Goal: Task Accomplishment & Management: Manage account settings

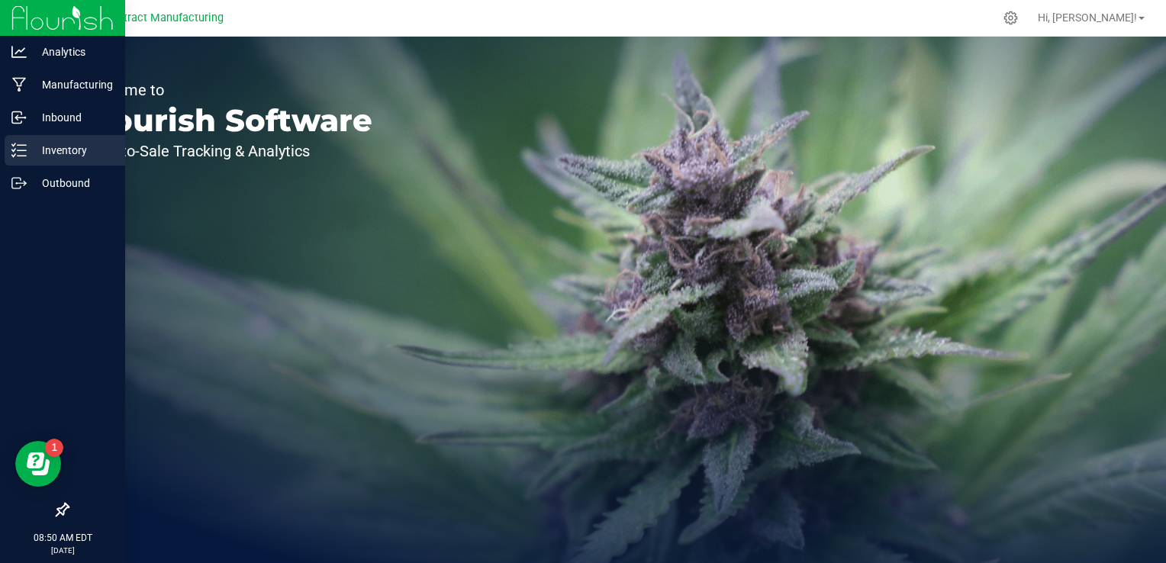
click at [28, 146] on p "Inventory" at bounding box center [73, 150] width 92 height 18
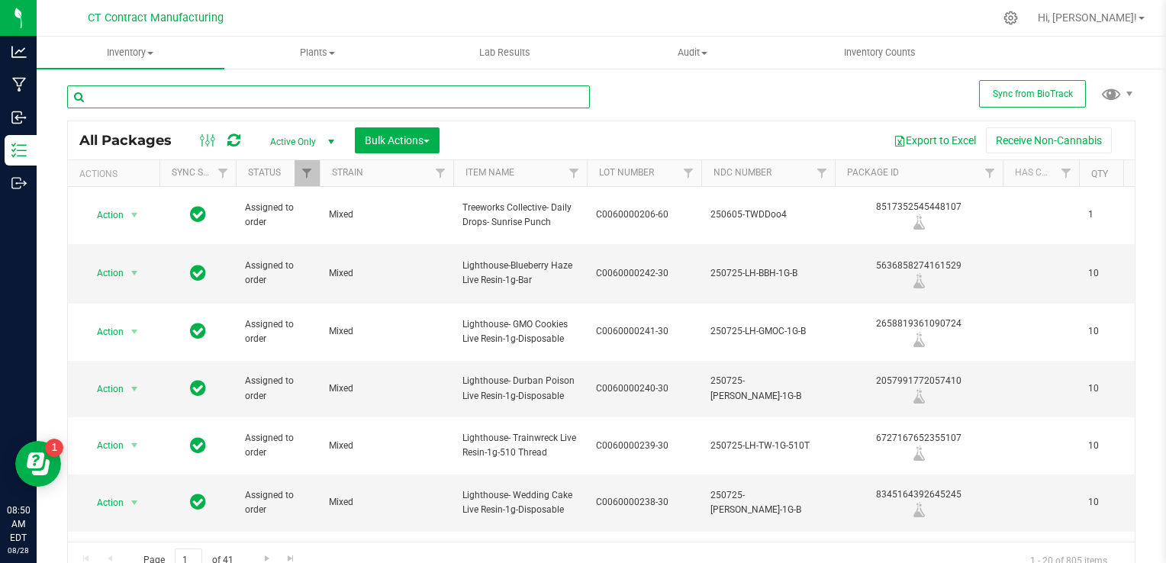
click at [178, 96] on input "text" at bounding box center [328, 96] width 523 height 23
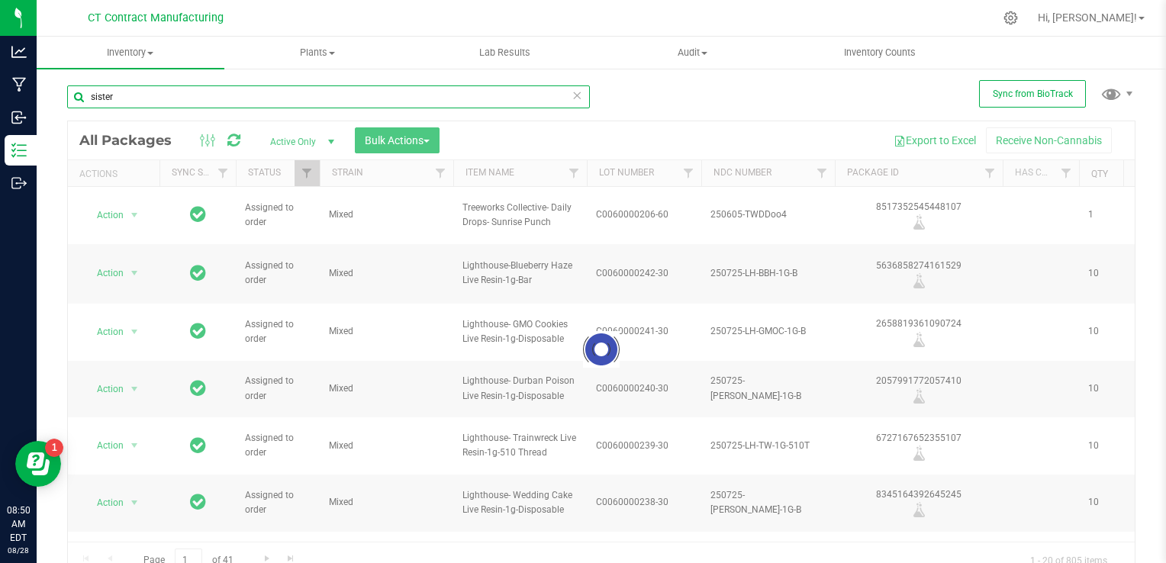
type input "sister"
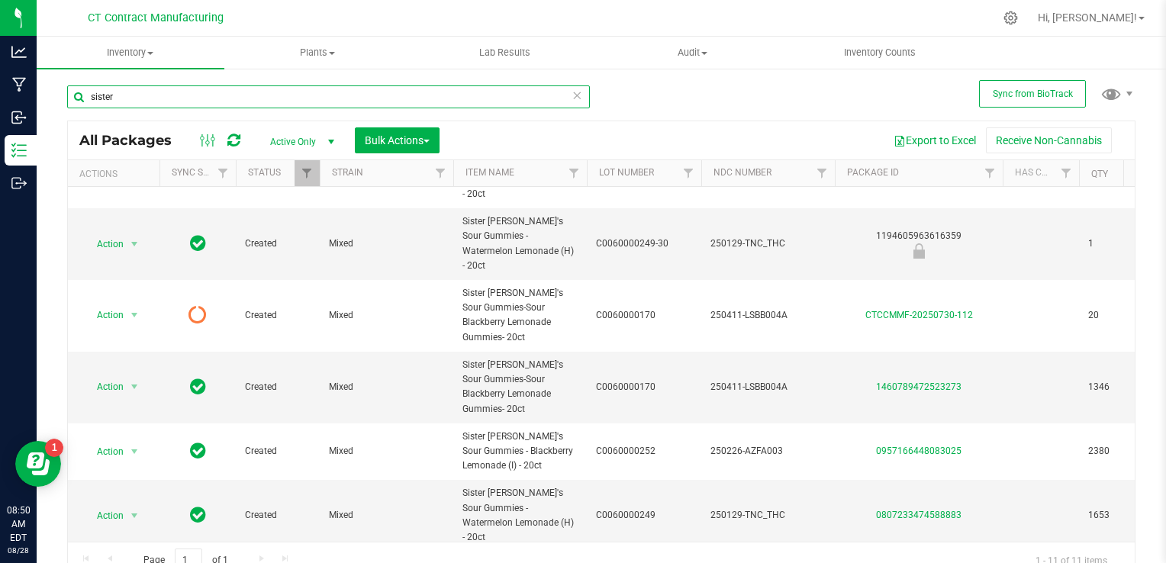
scroll to position [278, 0]
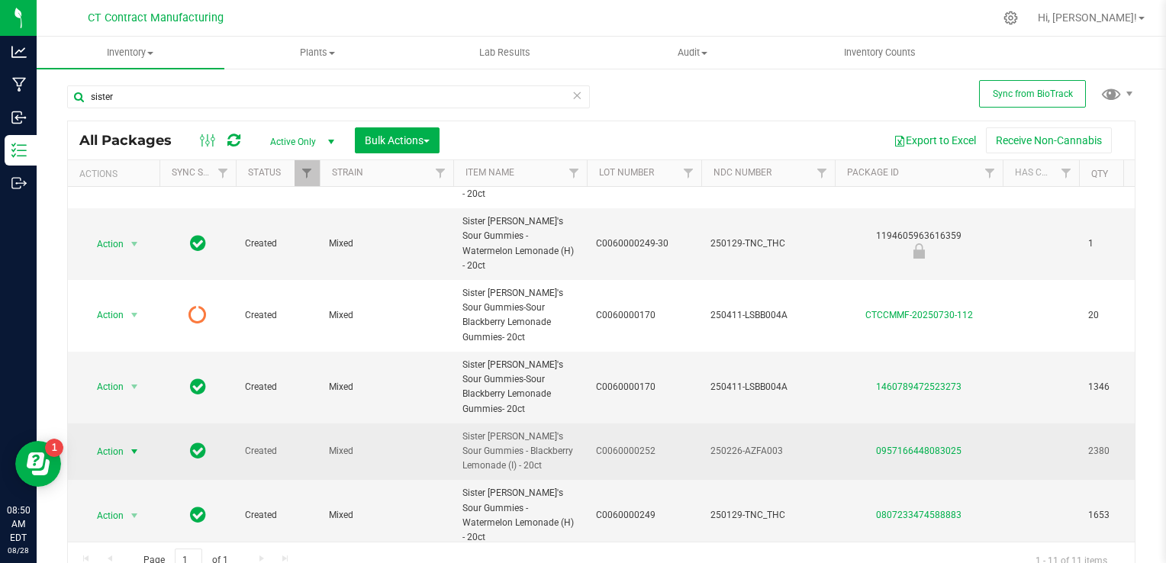
click at [133, 446] on span "select" at bounding box center [134, 452] width 12 height 12
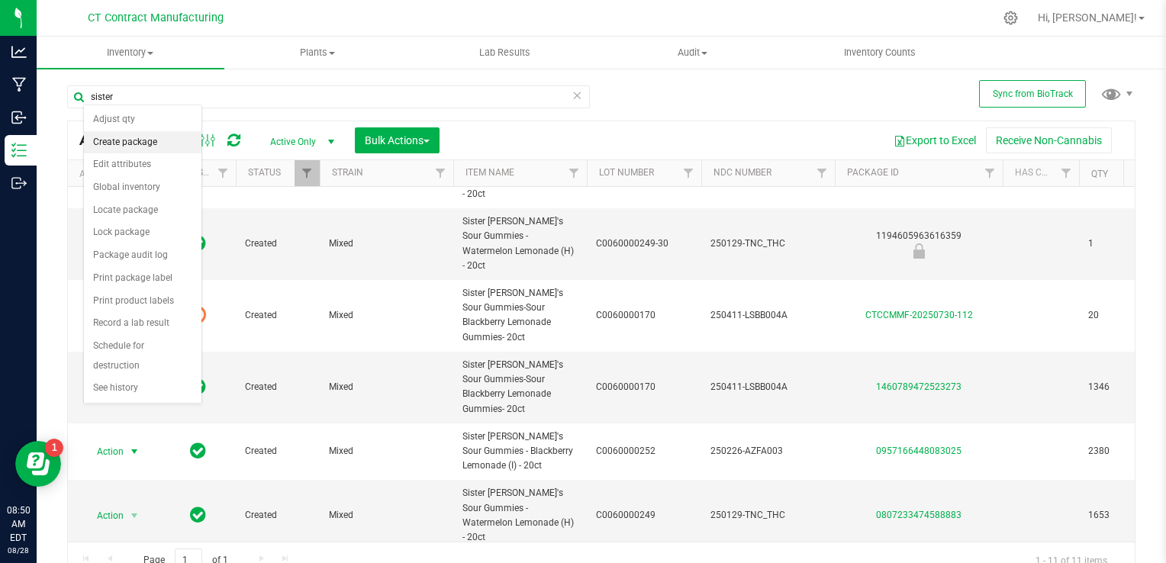
click at [137, 143] on li "Create package" at bounding box center [143, 142] width 118 height 23
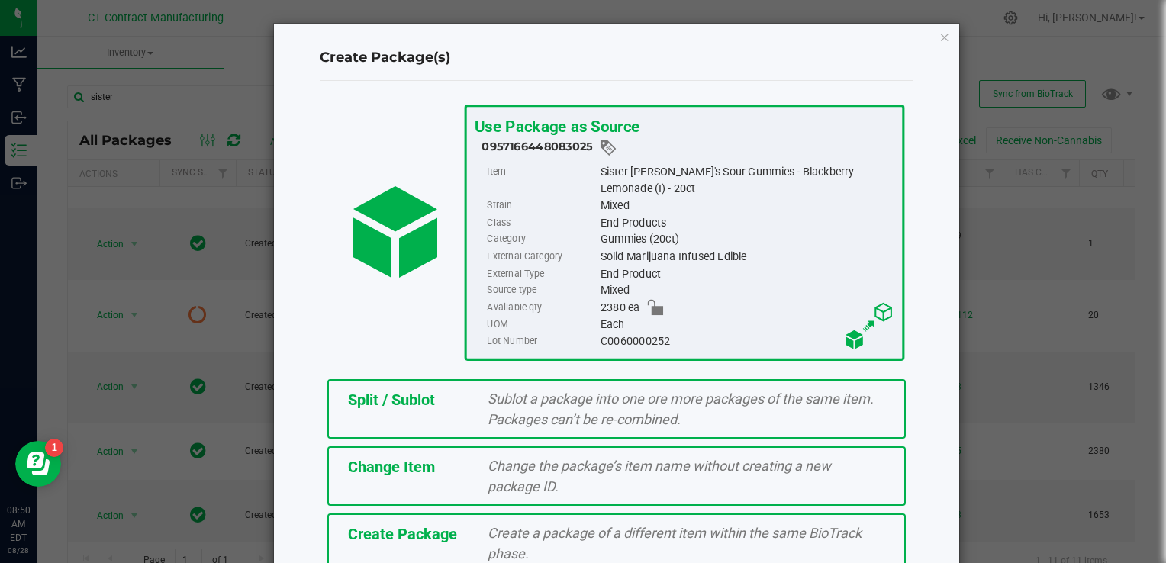
click at [427, 475] on div "Change Item" at bounding box center [406, 467] width 140 height 23
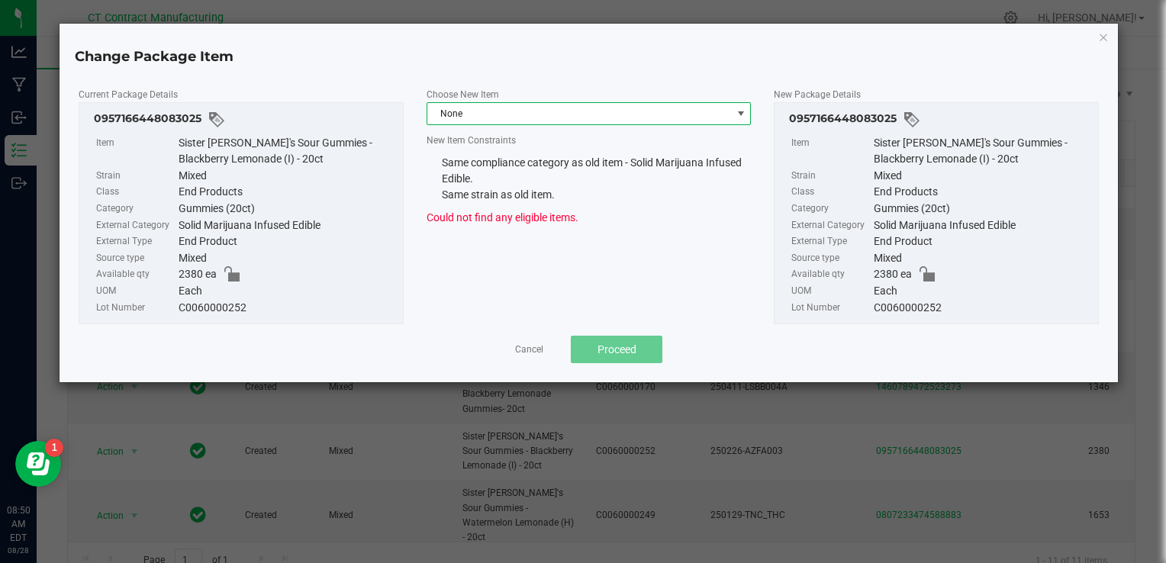
click at [477, 115] on span "None" at bounding box center [579, 113] width 304 height 21
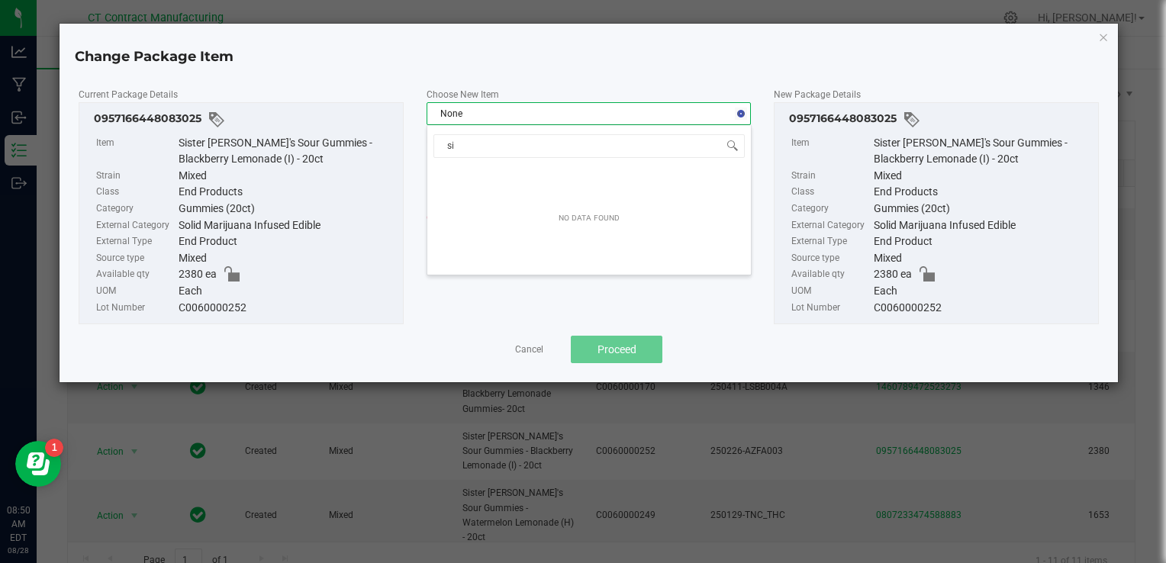
type input "sis"
click at [467, 90] on span "Choose New Item" at bounding box center [463, 94] width 72 height 11
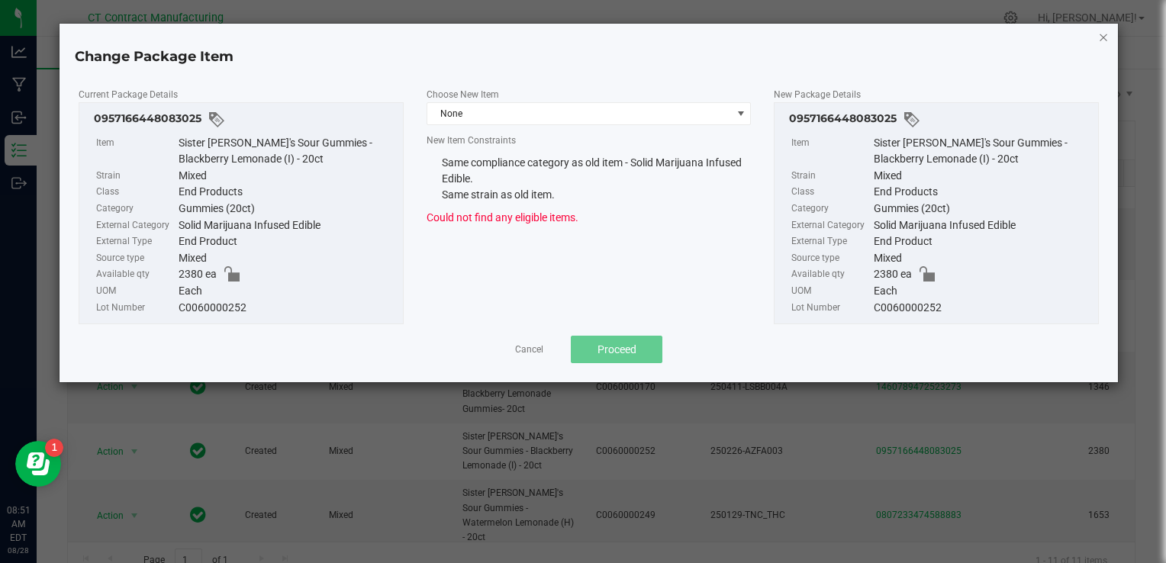
click at [1099, 40] on icon "button" at bounding box center [1103, 36] width 11 height 18
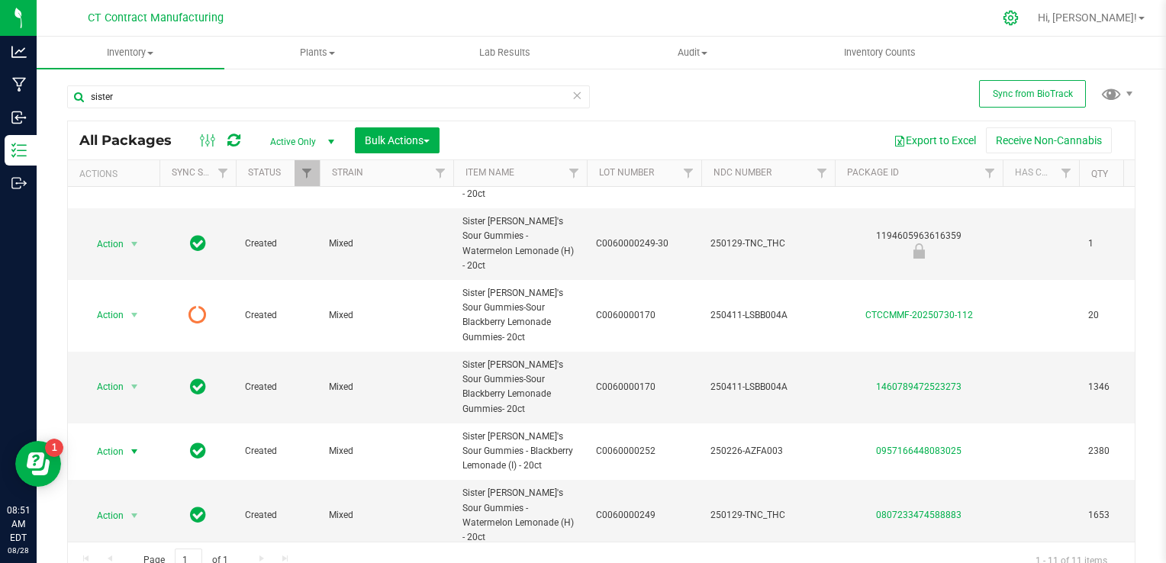
click at [1022, 21] on div at bounding box center [1010, 18] width 21 height 16
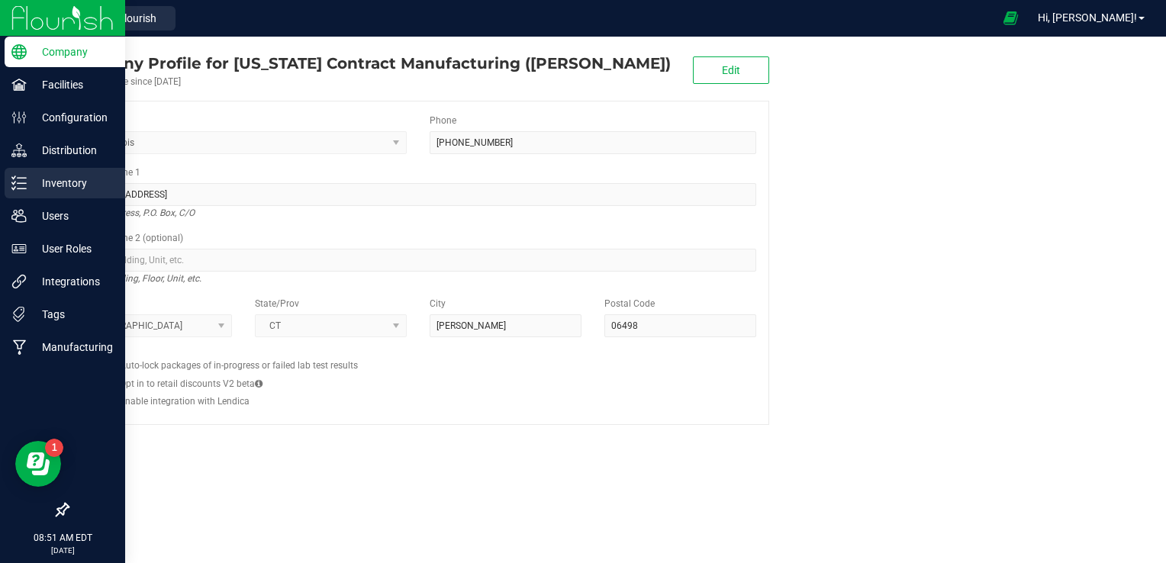
click at [46, 179] on p "Inventory" at bounding box center [73, 183] width 92 height 18
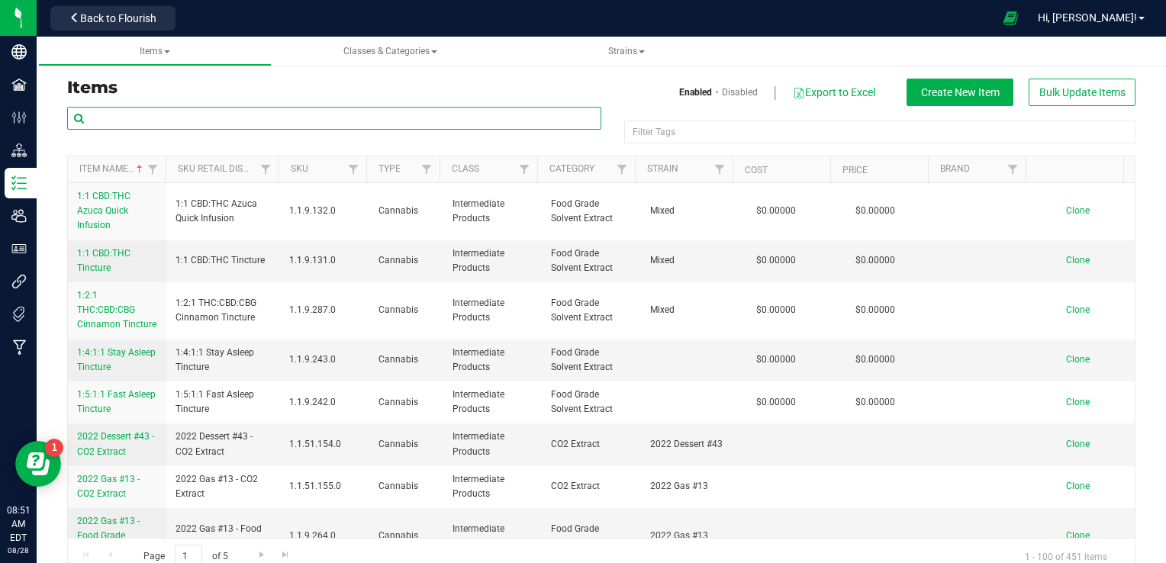
click at [198, 113] on input "text" at bounding box center [334, 118] width 534 height 23
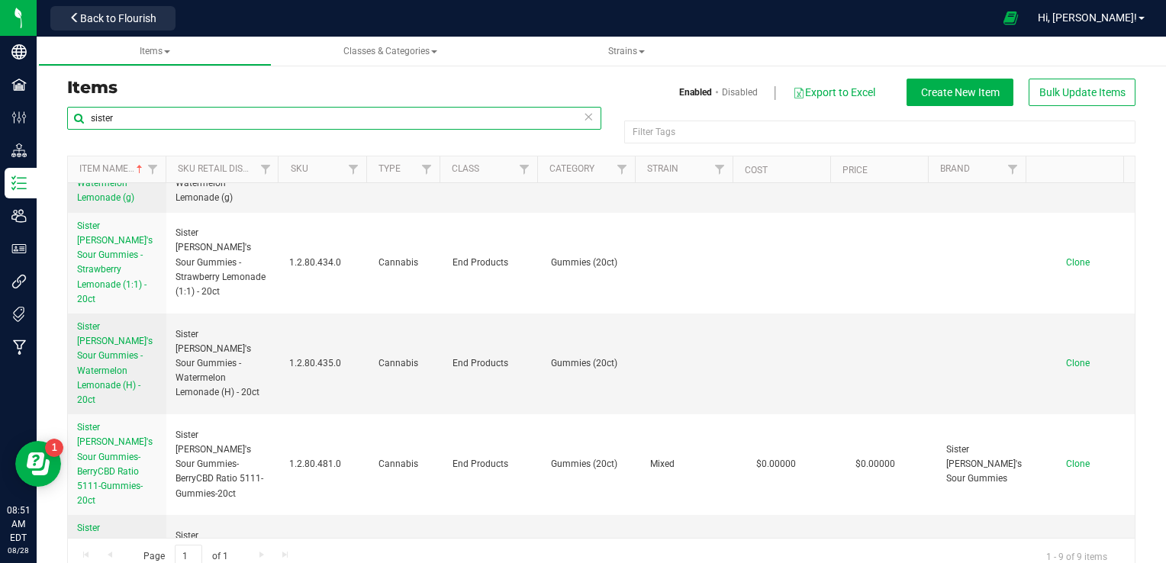
scroll to position [418, 0]
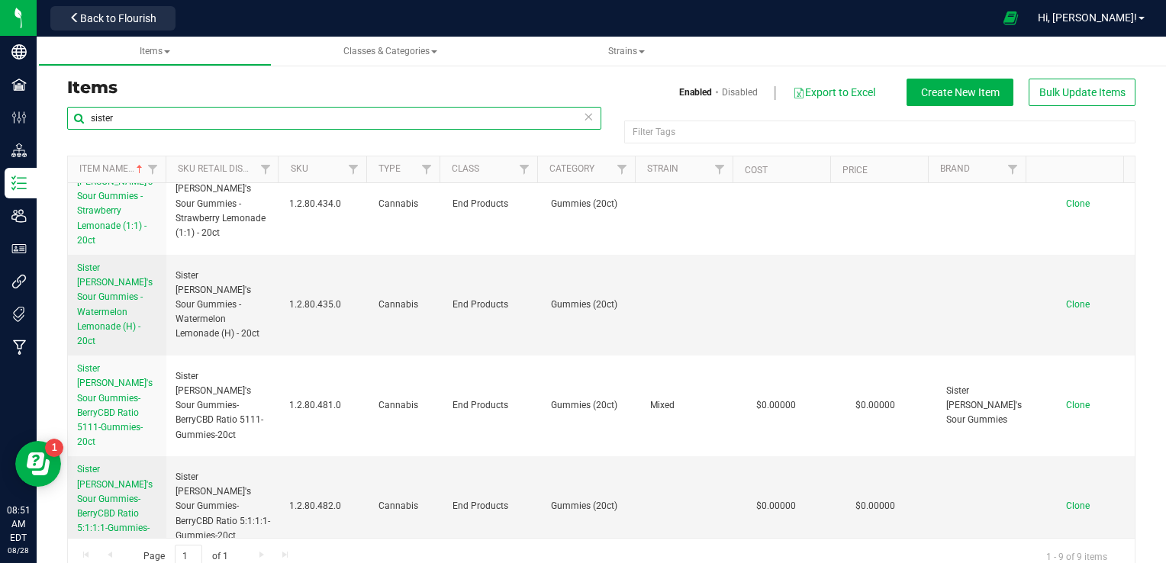
type input "sister"
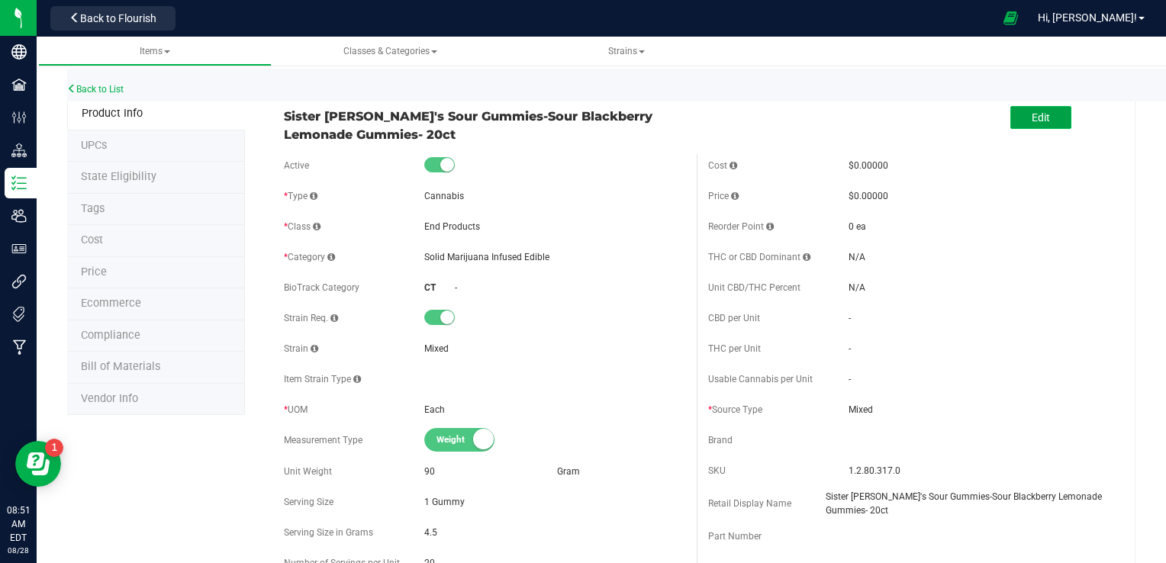
click at [1032, 111] on span "Edit" at bounding box center [1041, 117] width 18 height 12
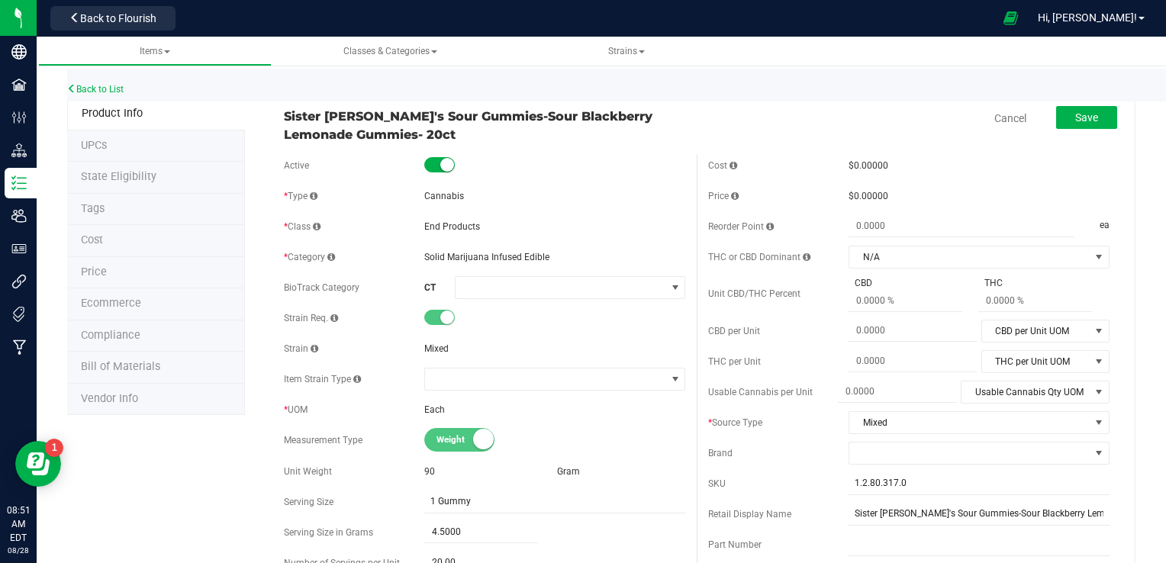
click at [507, 256] on span "Solid Marijuana Infused Edible" at bounding box center [486, 257] width 125 height 11
click at [510, 283] on span at bounding box center [561, 287] width 210 height 21
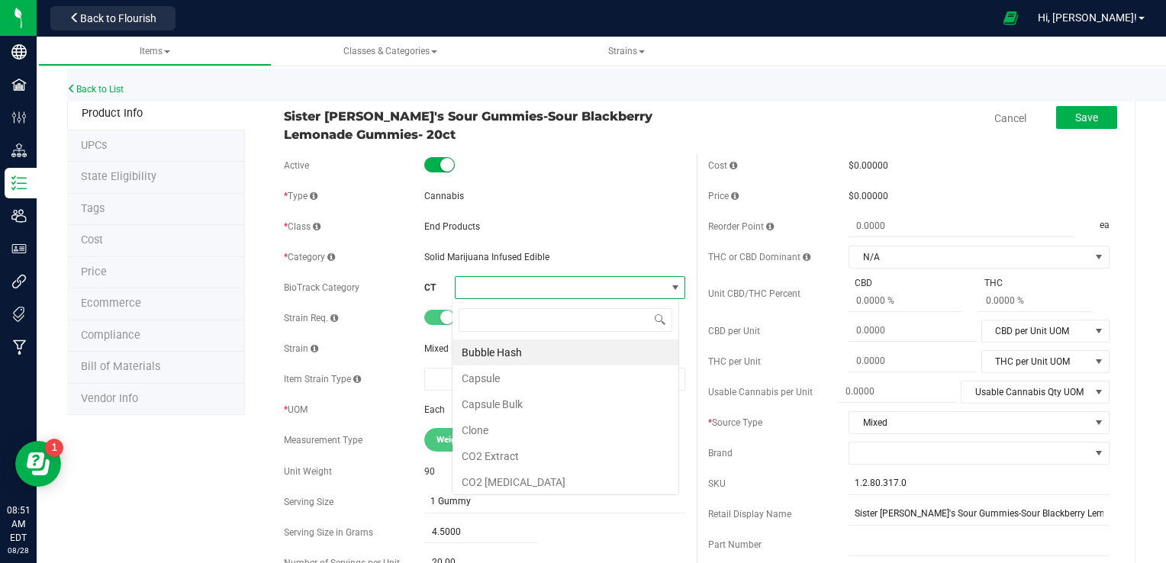
scroll to position [22, 227]
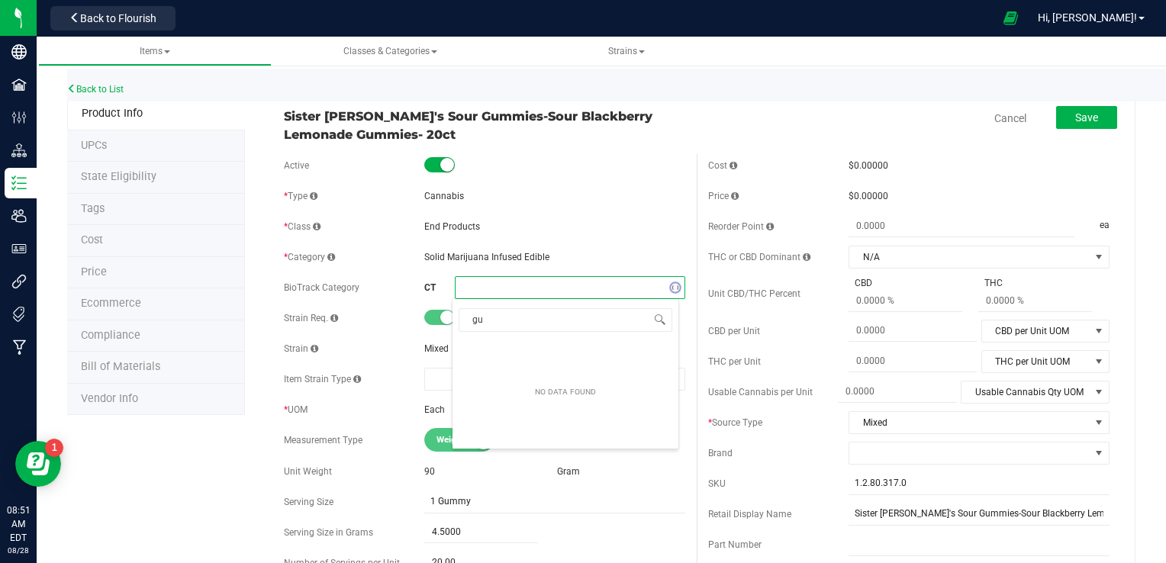
type input "g"
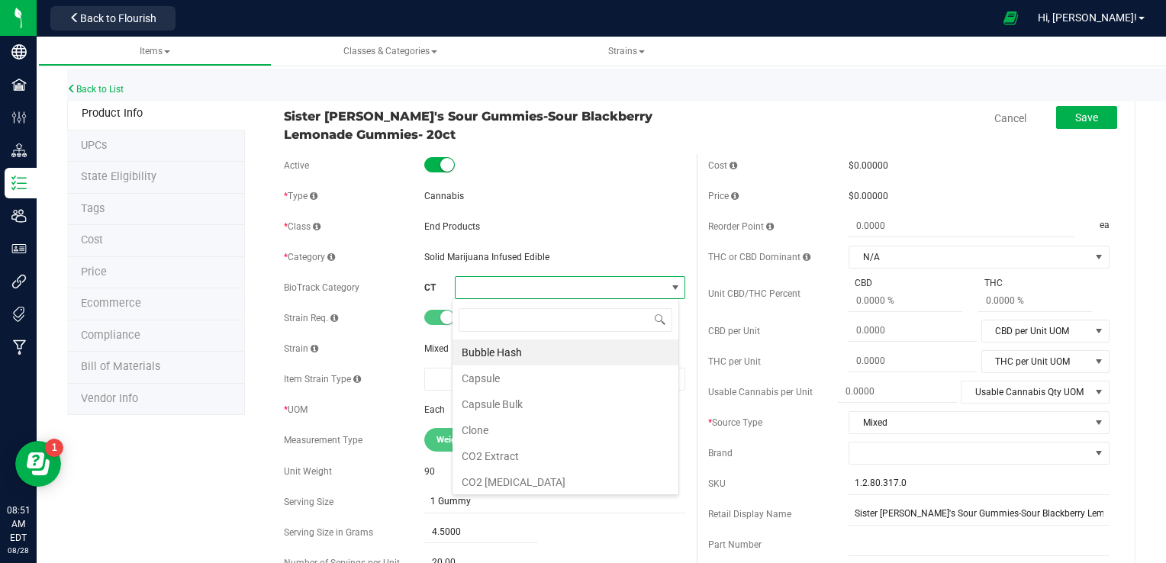
click at [555, 267] on div "* Category Solid Marijuana Infused Edible" at bounding box center [484, 257] width 401 height 23
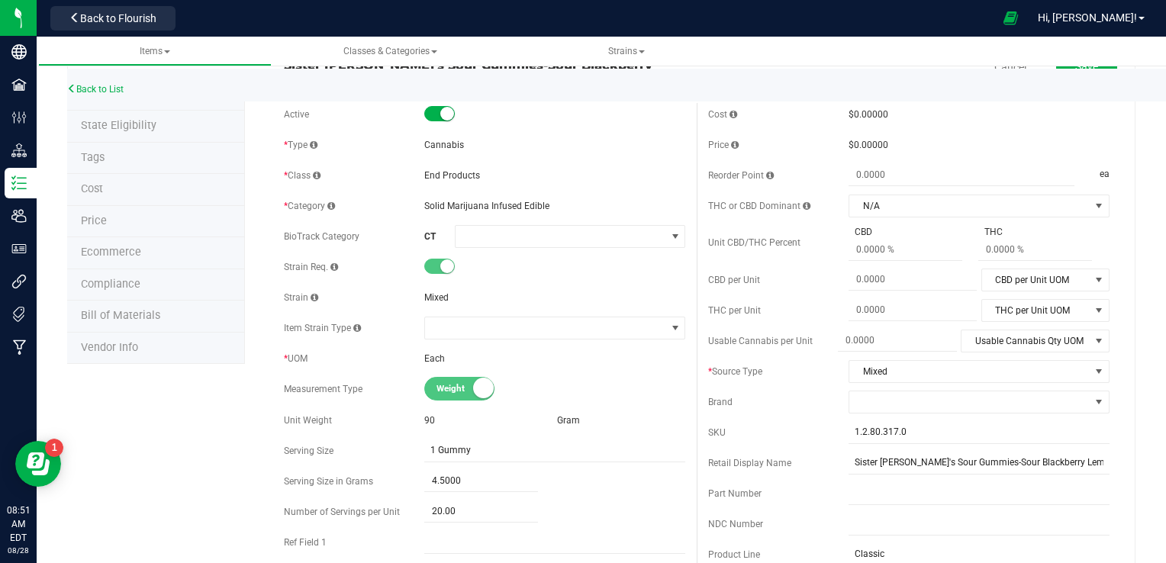
scroll to position [0, 0]
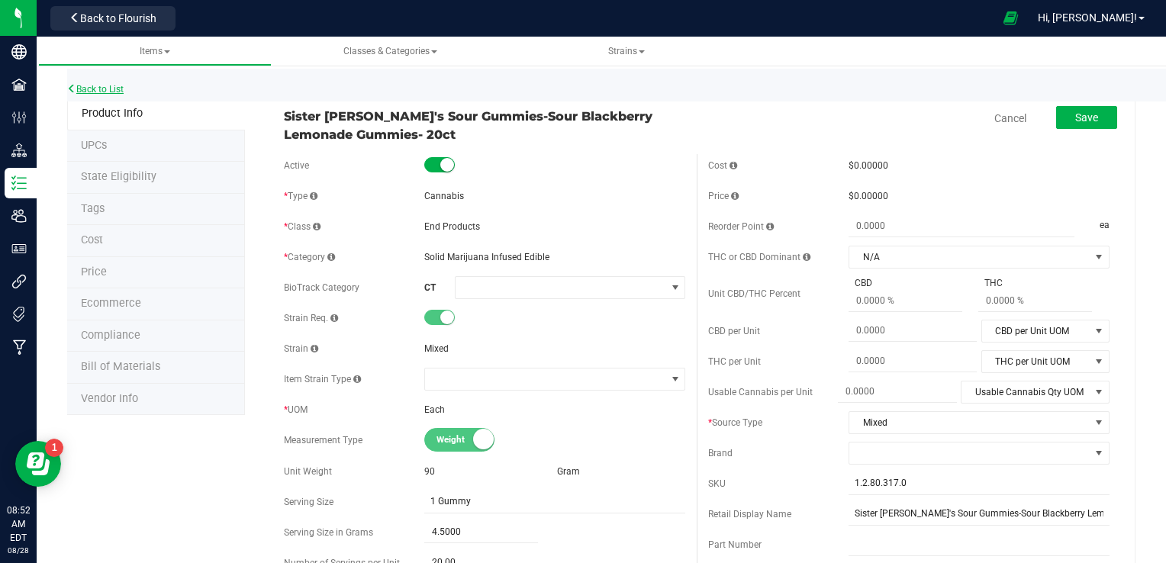
click at [113, 87] on link "Back to List" at bounding box center [95, 89] width 56 height 11
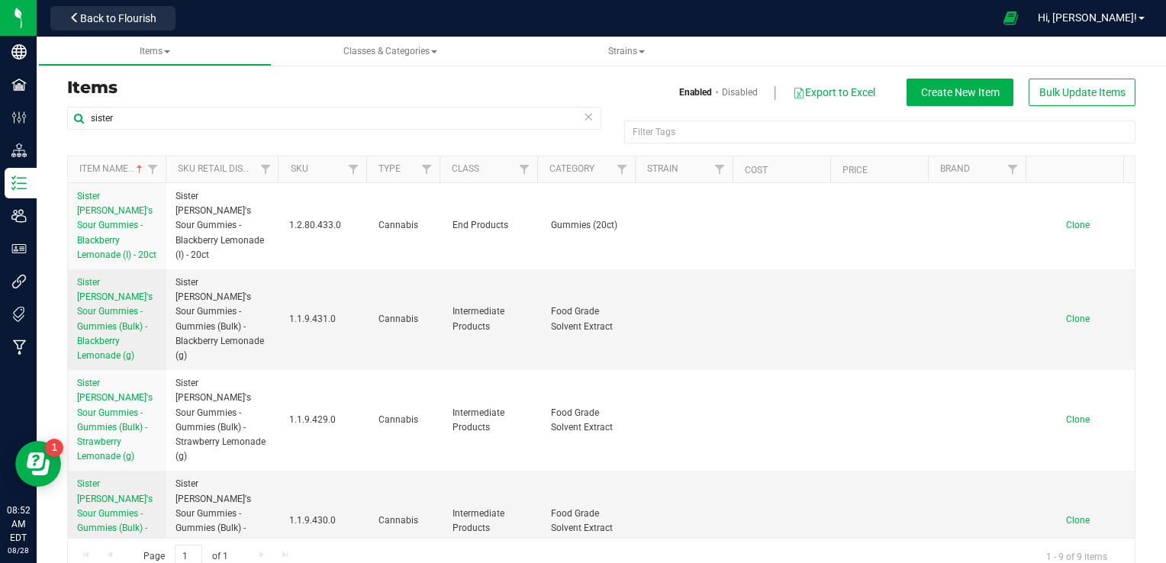
scroll to position [418, 0]
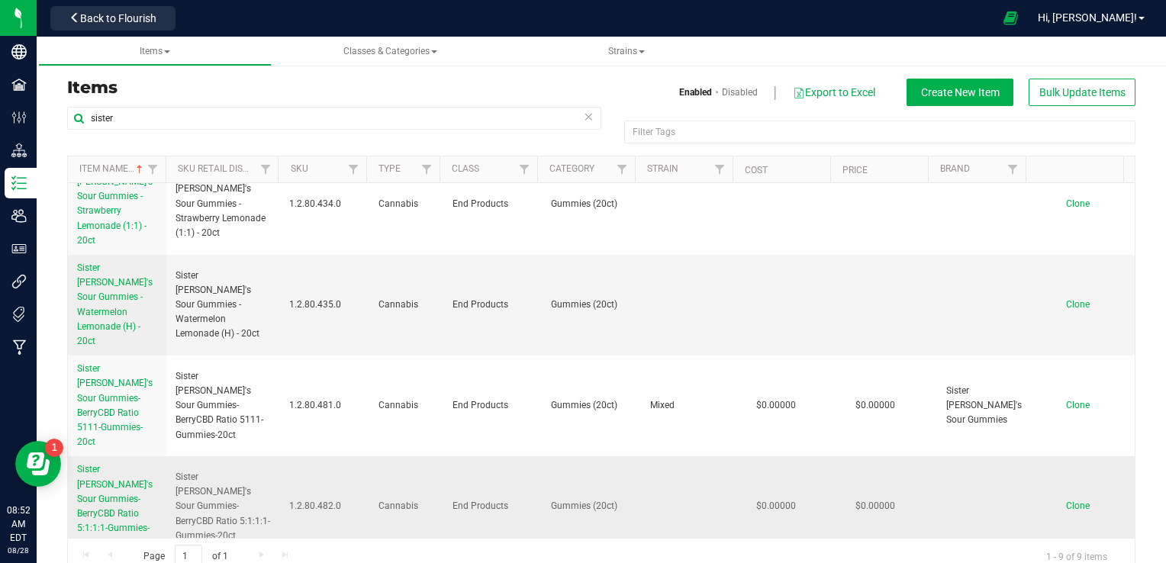
click at [125, 464] on span "Sister [PERSON_NAME]'s Sour Gummies-BerryCBD Ratio 5:1:1:1-Gummies-20ct" at bounding box center [115, 506] width 76 height 84
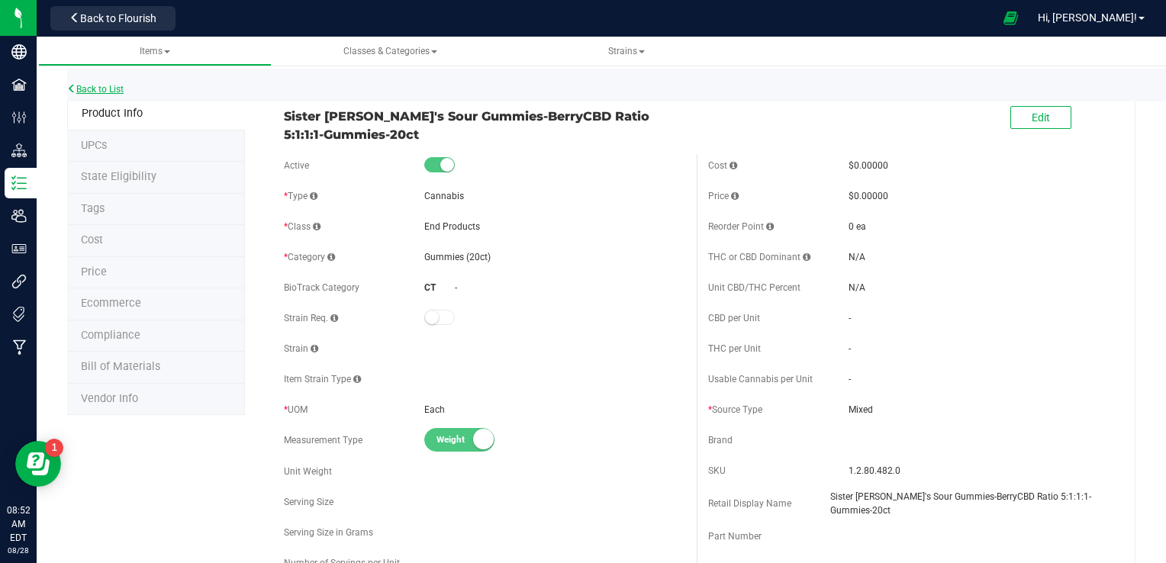
click at [119, 92] on link "Back to List" at bounding box center [95, 89] width 56 height 11
